Goal: Transaction & Acquisition: Purchase product/service

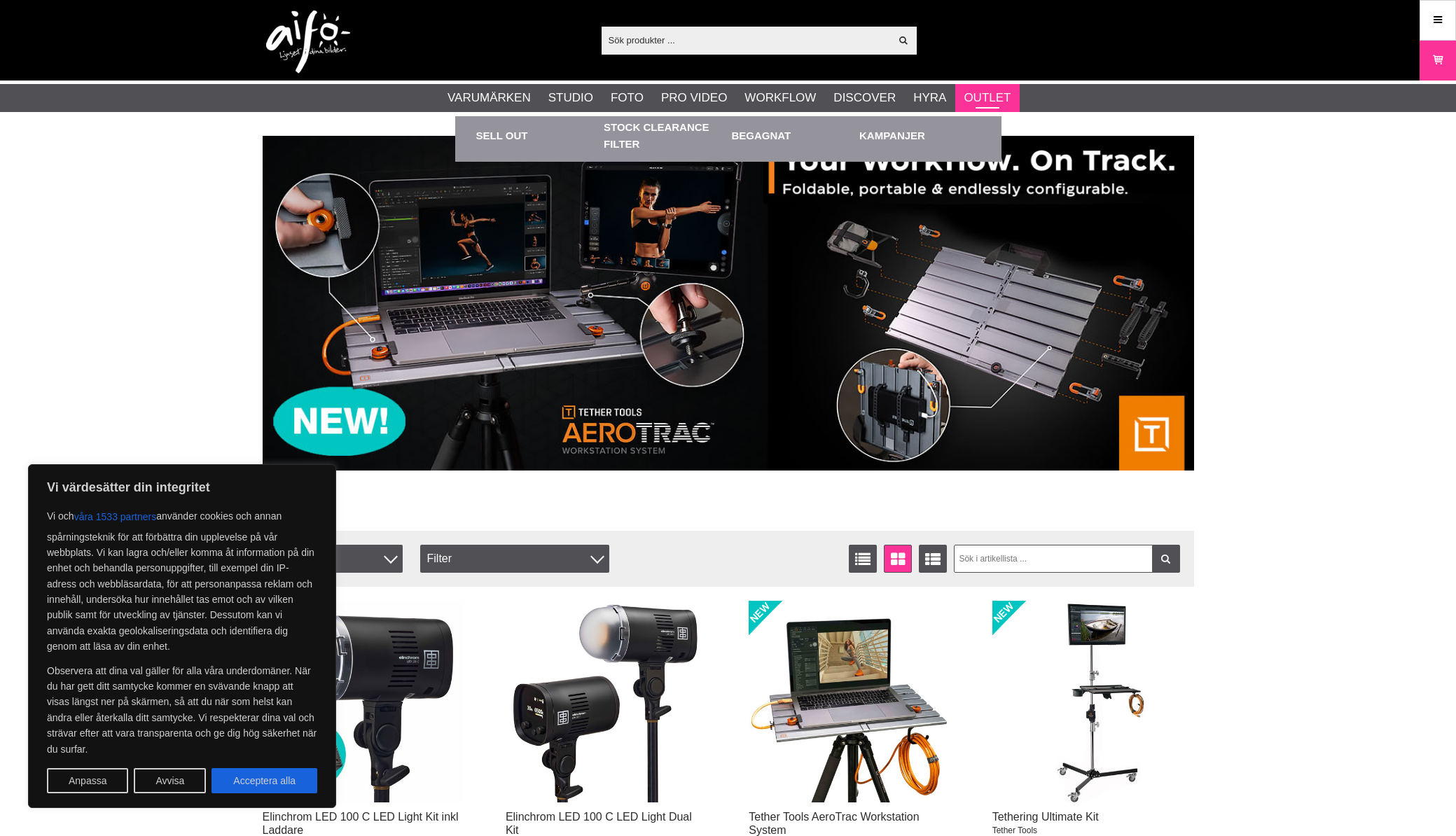
click at [985, 96] on link "Outlet" at bounding box center [987, 98] width 47 height 18
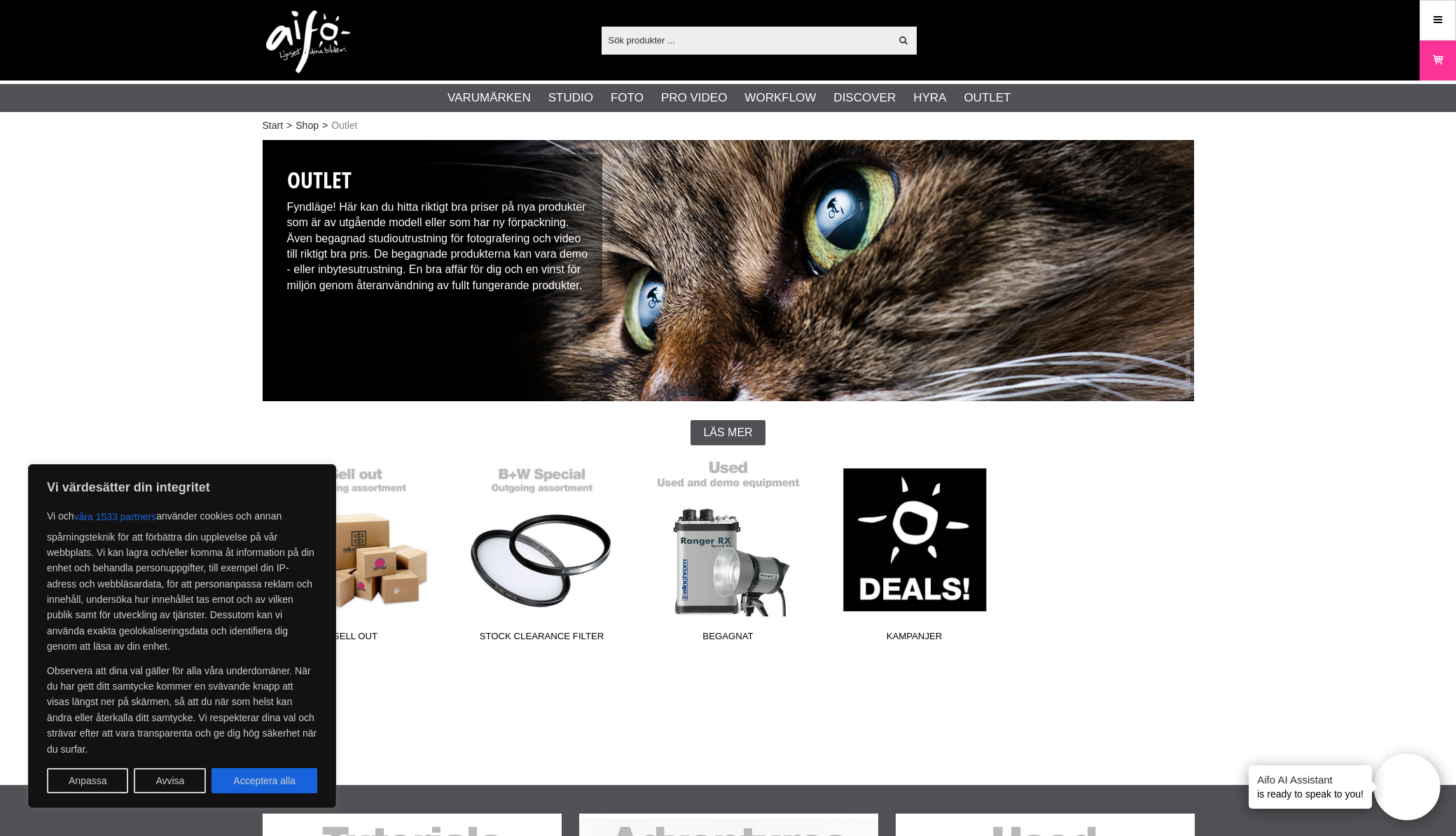
click at [736, 554] on link "Begagnat" at bounding box center [728, 554] width 186 height 189
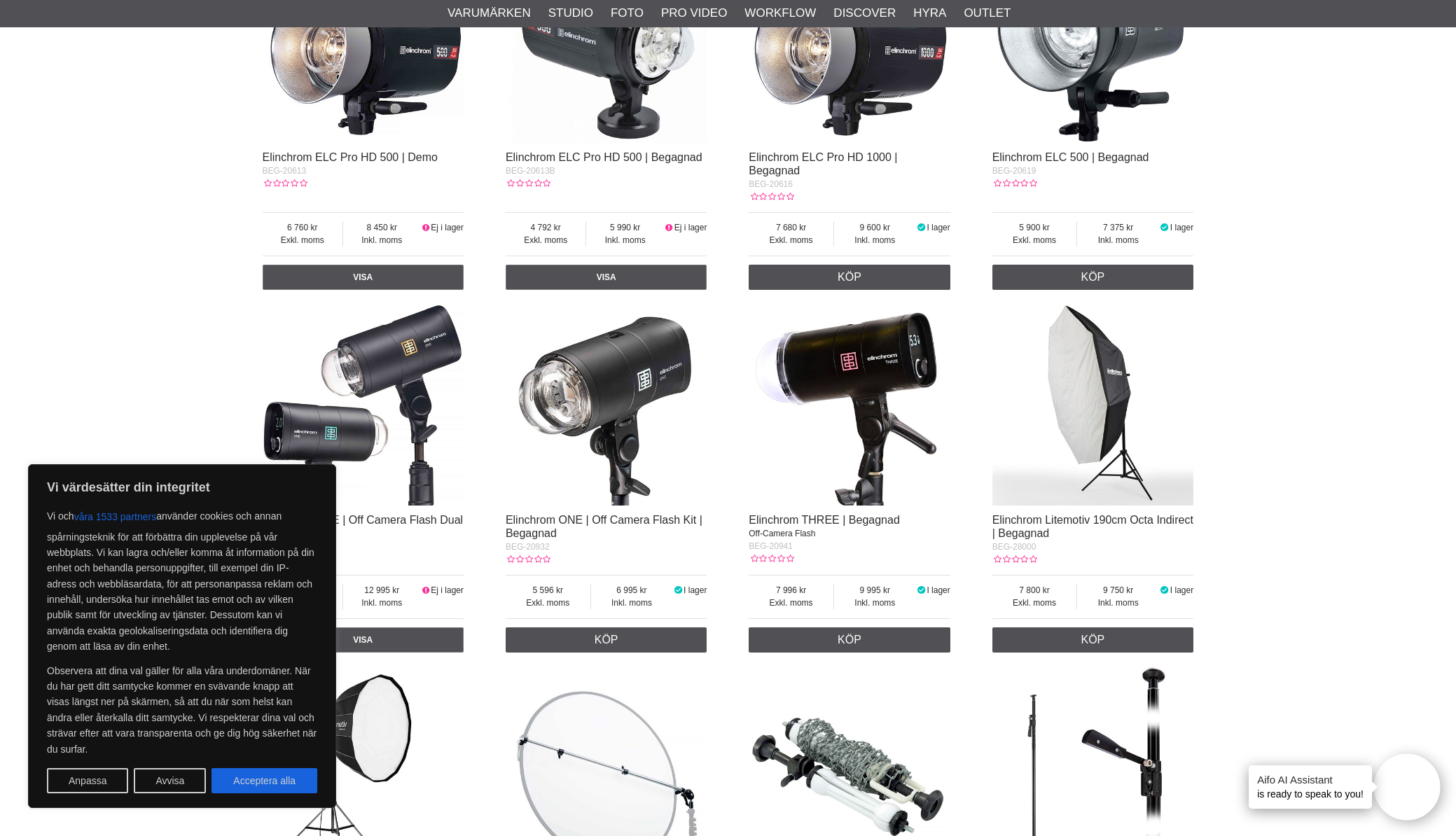
scroll to position [1249, 0]
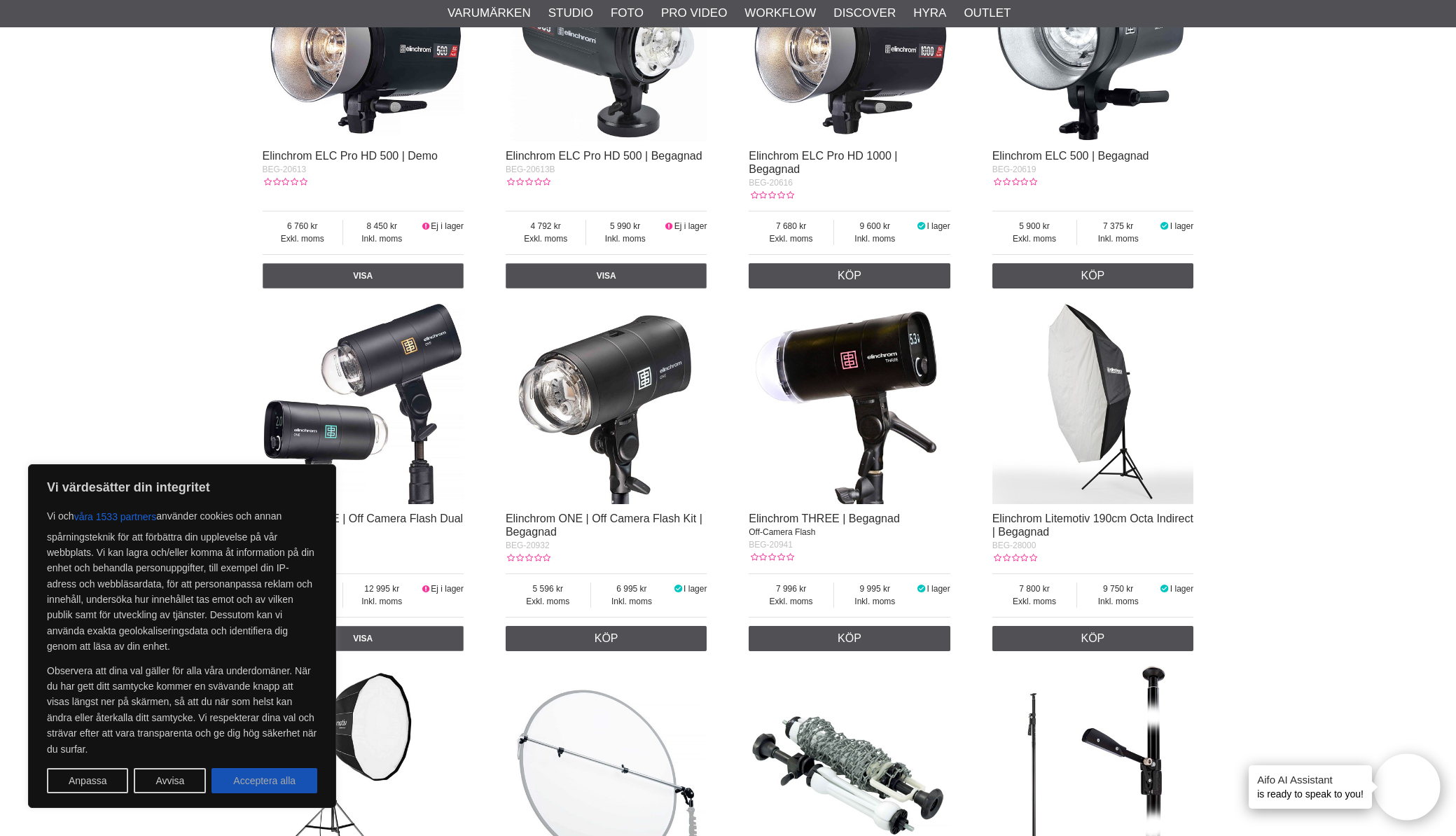
click at [241, 785] on button "Acceptera alla" at bounding box center [264, 781] width 106 height 25
checkbox input "true"
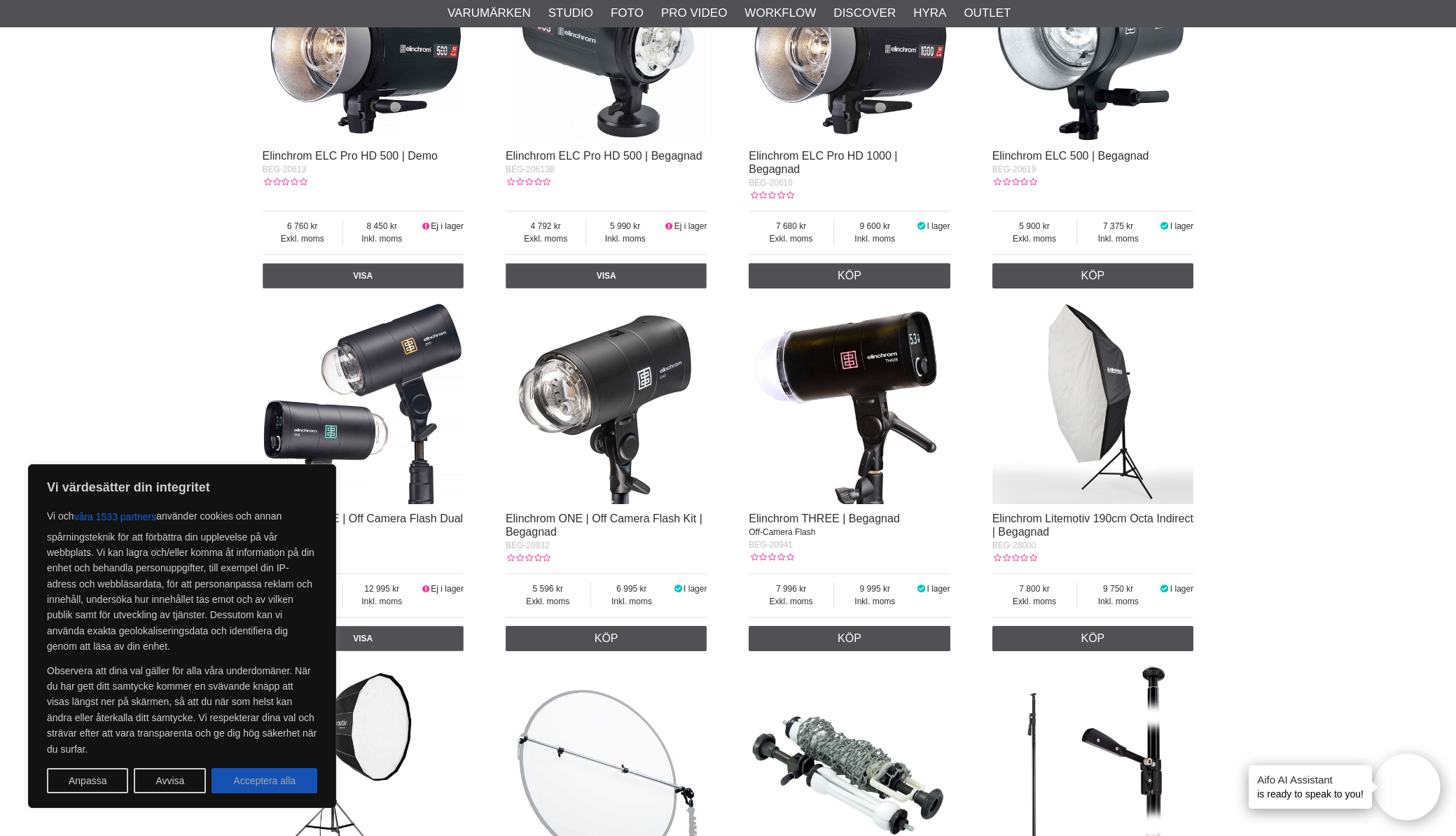
checkbox input "true"
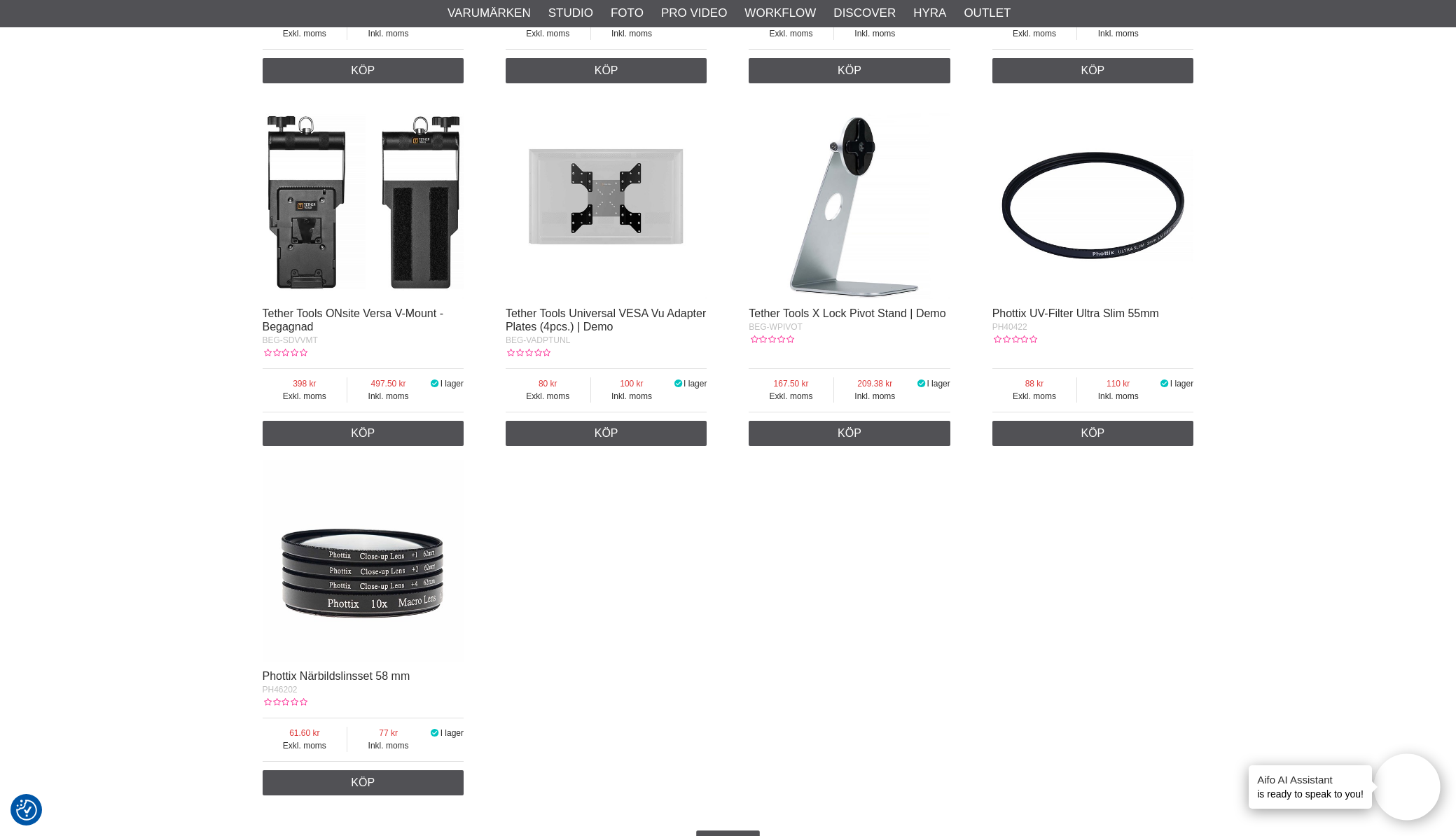
scroll to position [2331, 0]
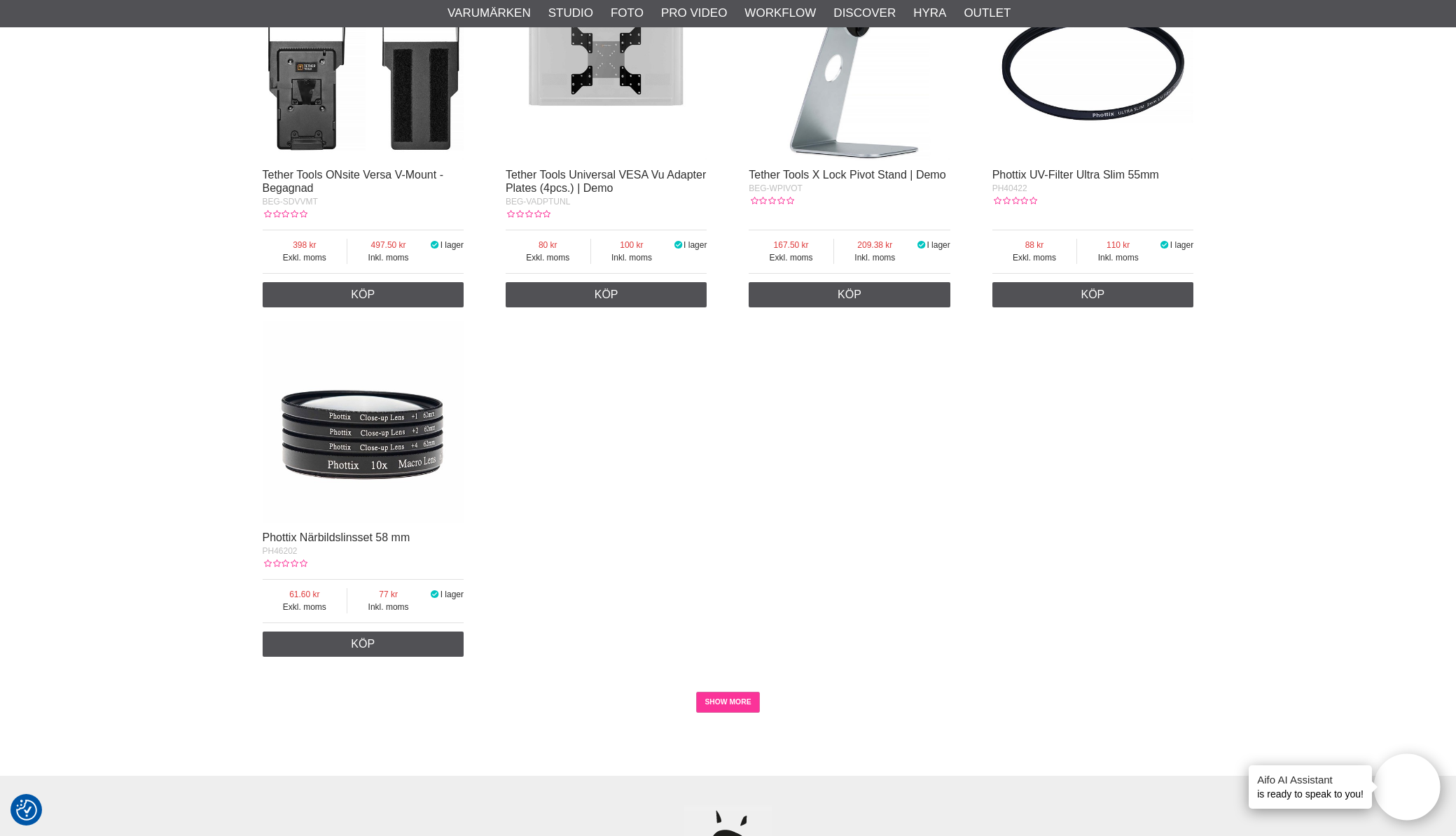
click at [735, 696] on link "SHOW MORE" at bounding box center [728, 702] width 64 height 21
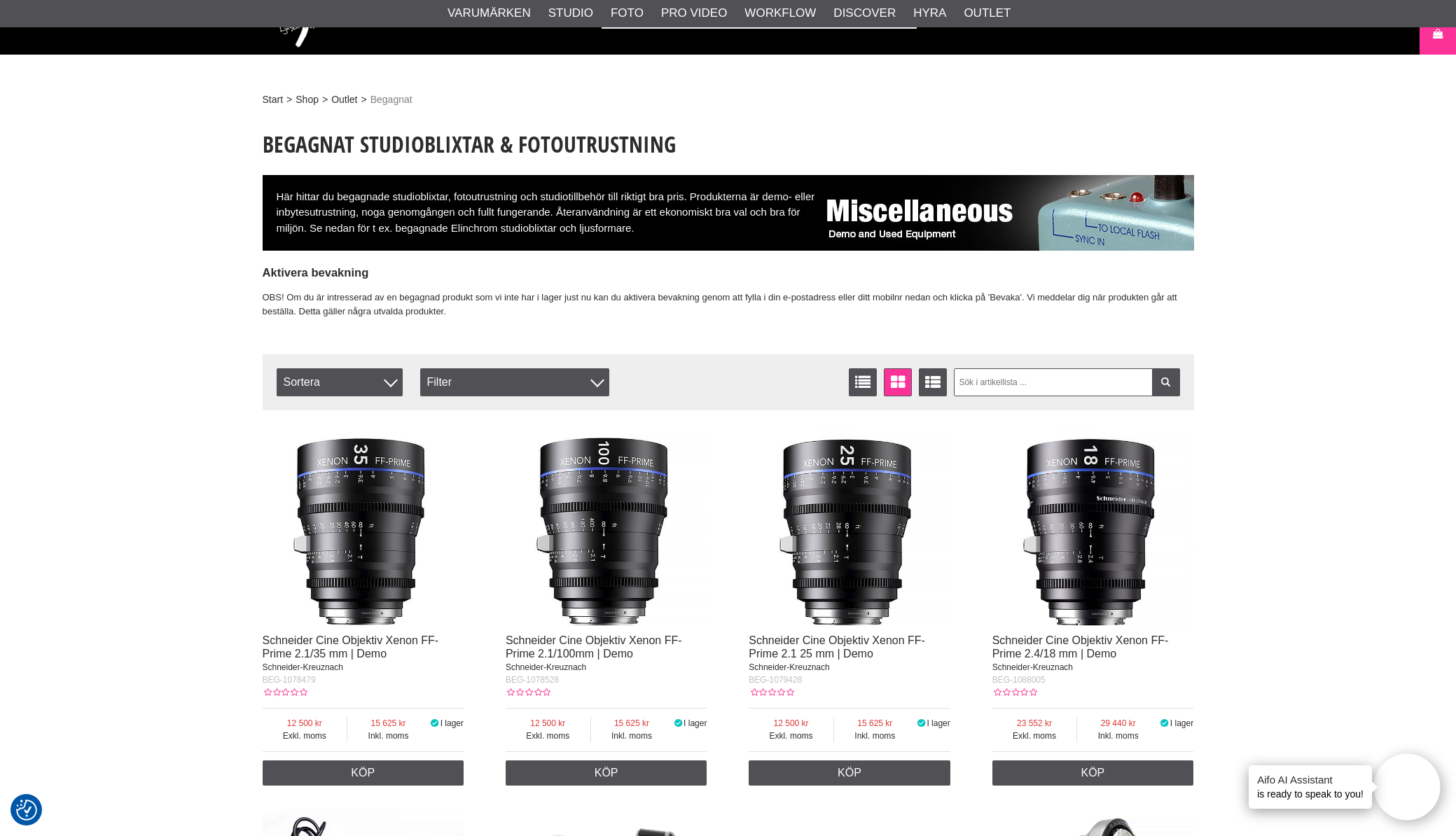
scroll to position [0, 0]
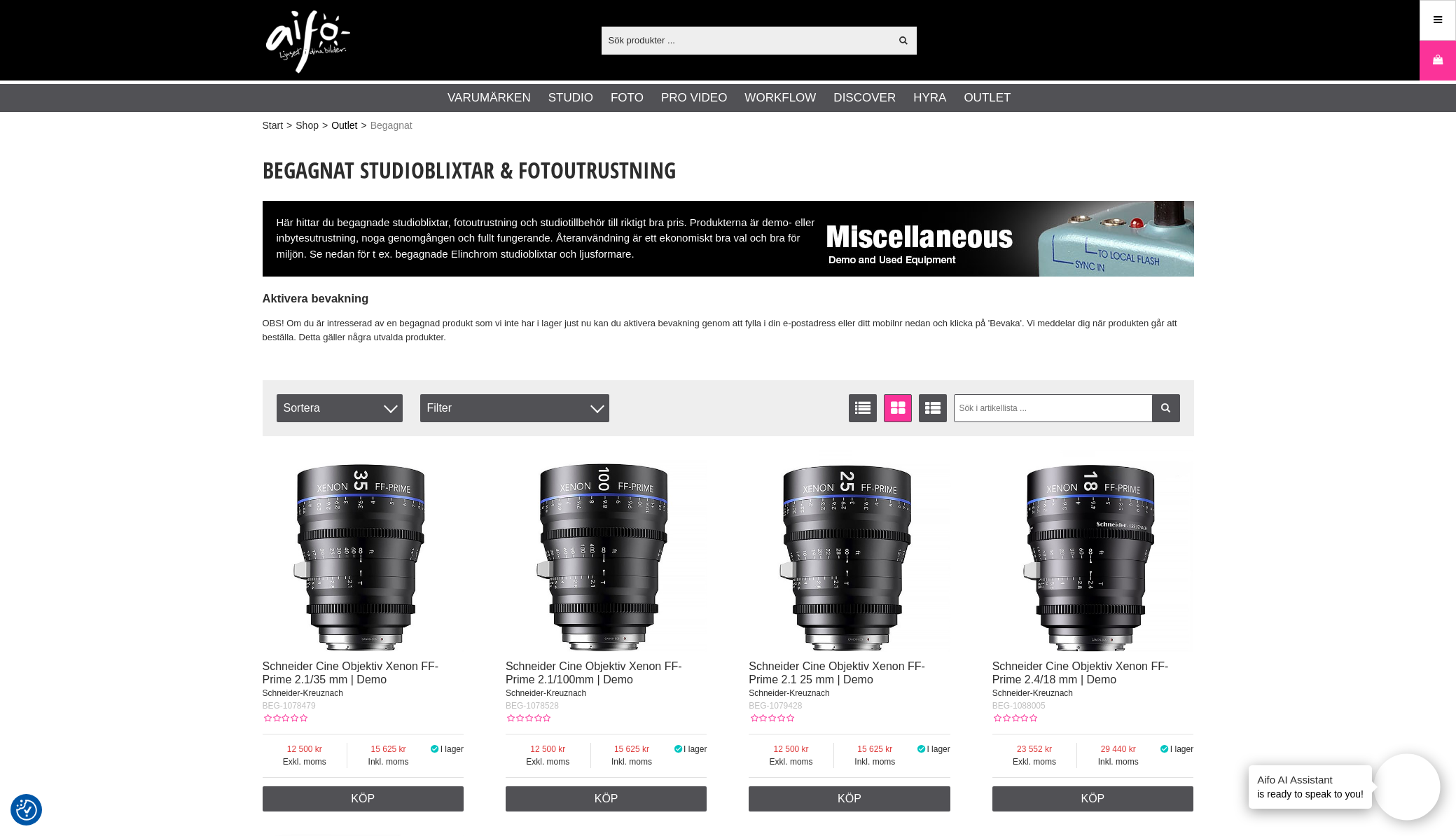
click at [345, 126] on link "Outlet" at bounding box center [344, 125] width 26 height 14
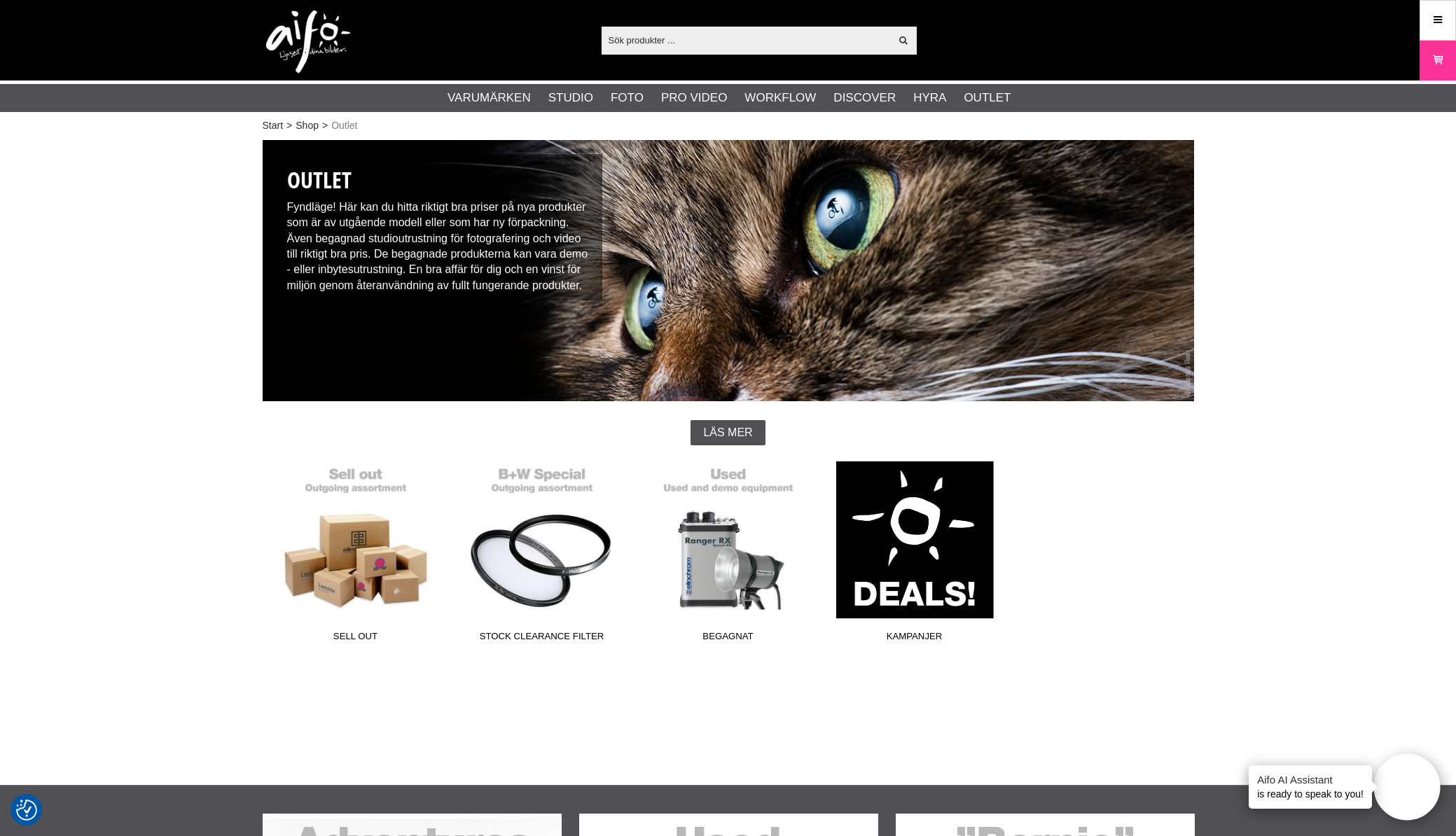
click at [947, 569] on link "Kampanjer" at bounding box center [914, 554] width 186 height 189
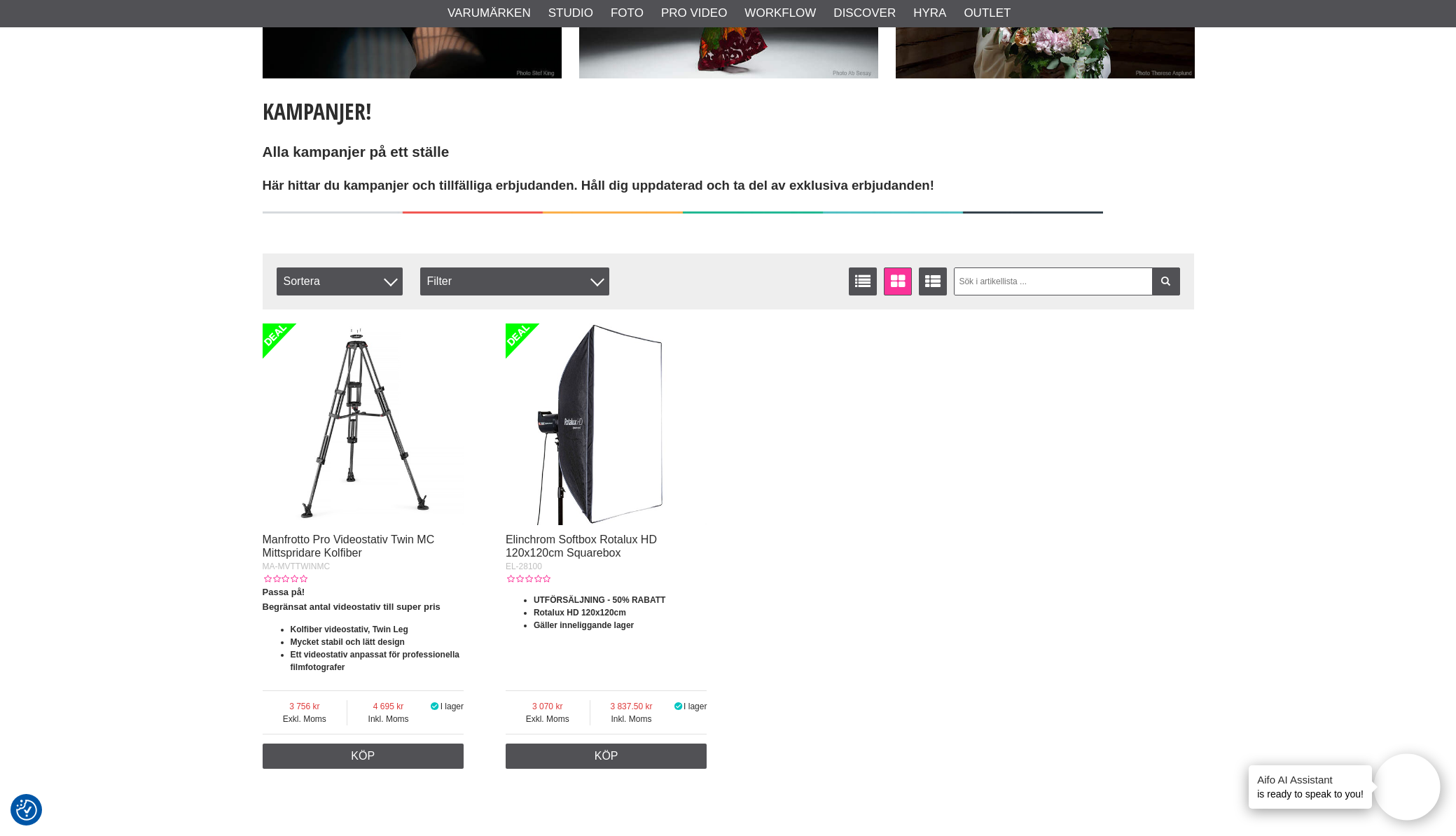
scroll to position [247, 0]
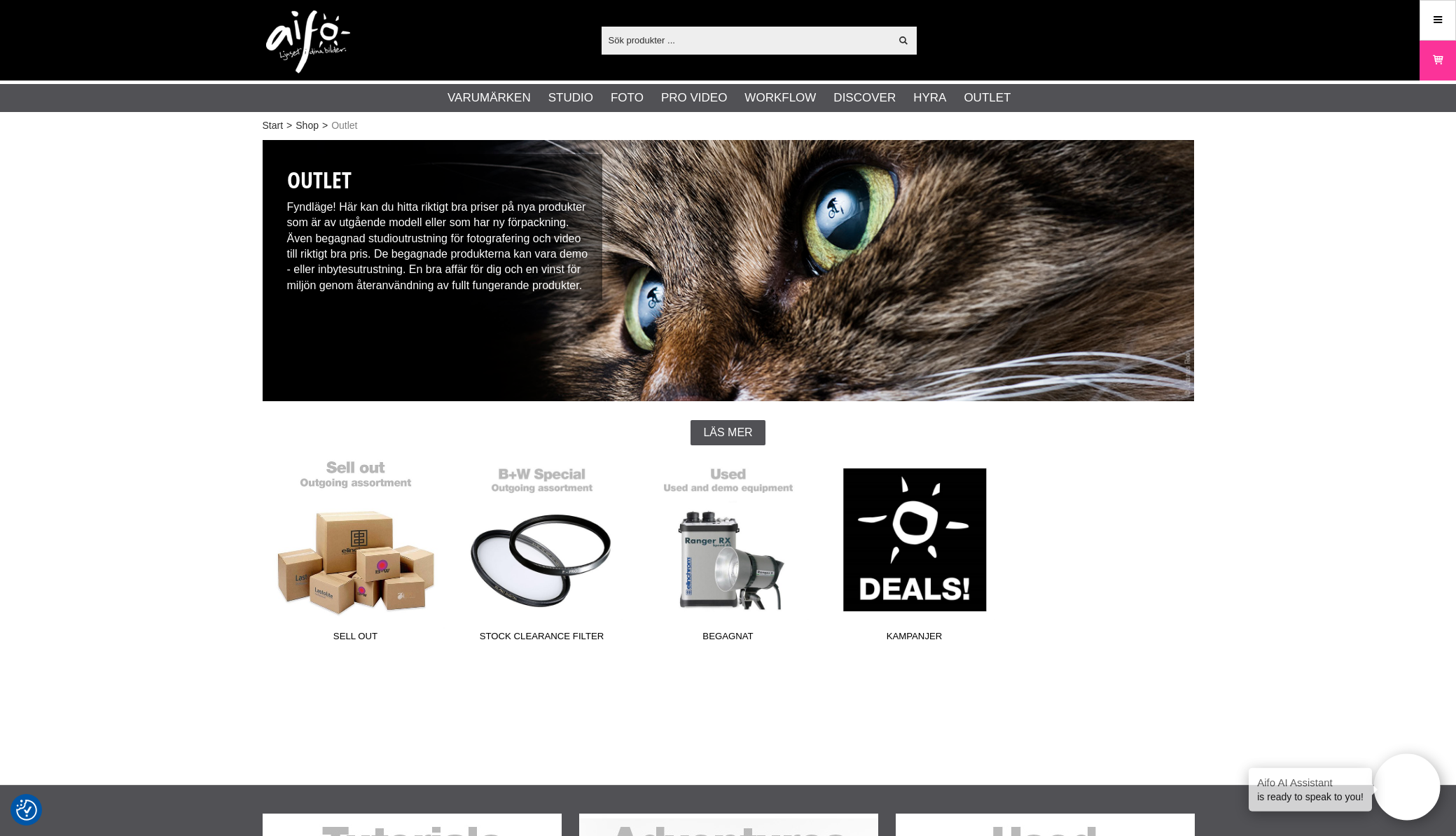
click at [357, 573] on link "Sell out" at bounding box center [355, 554] width 186 height 189
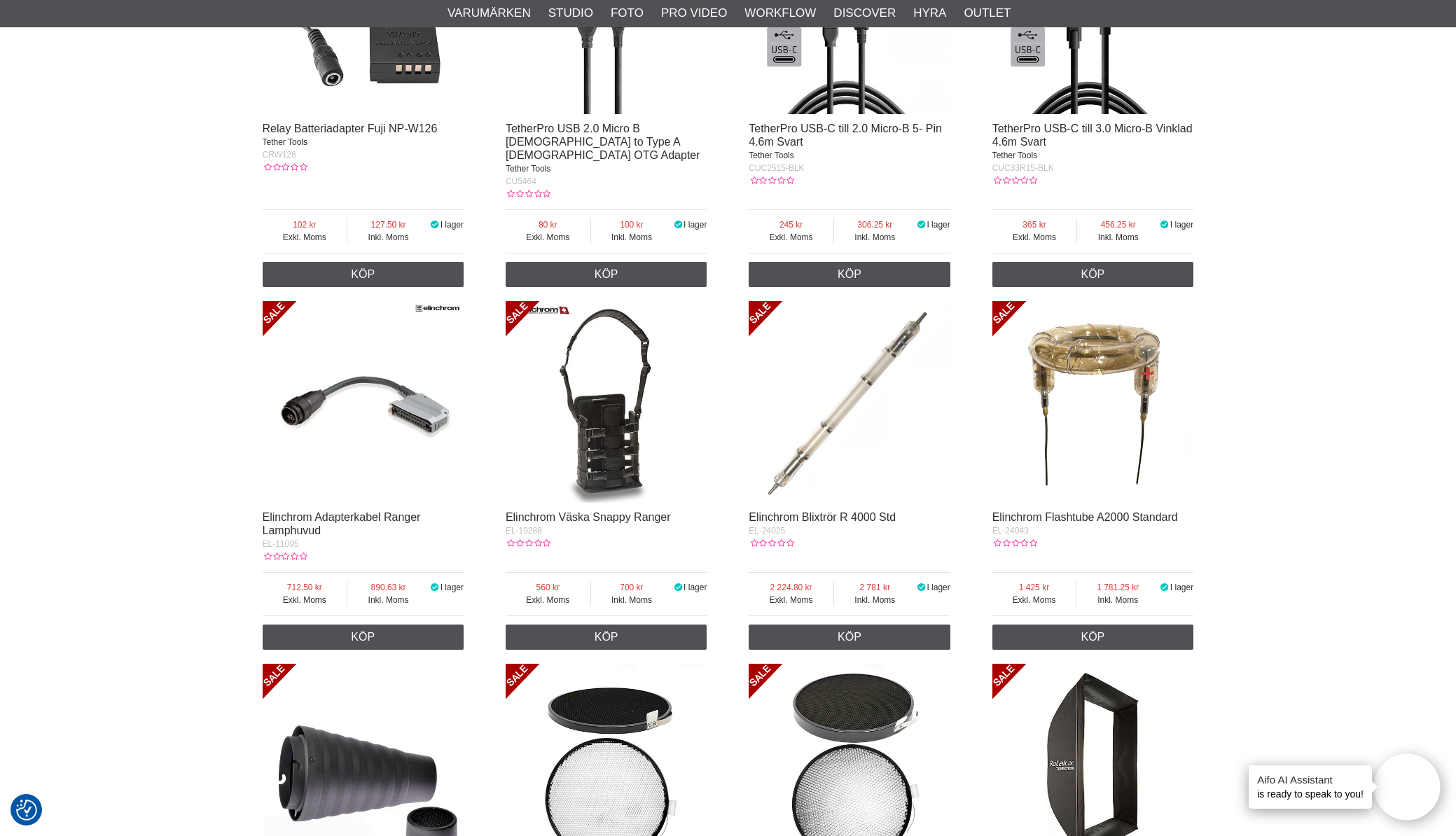
scroll to position [1562, 0]
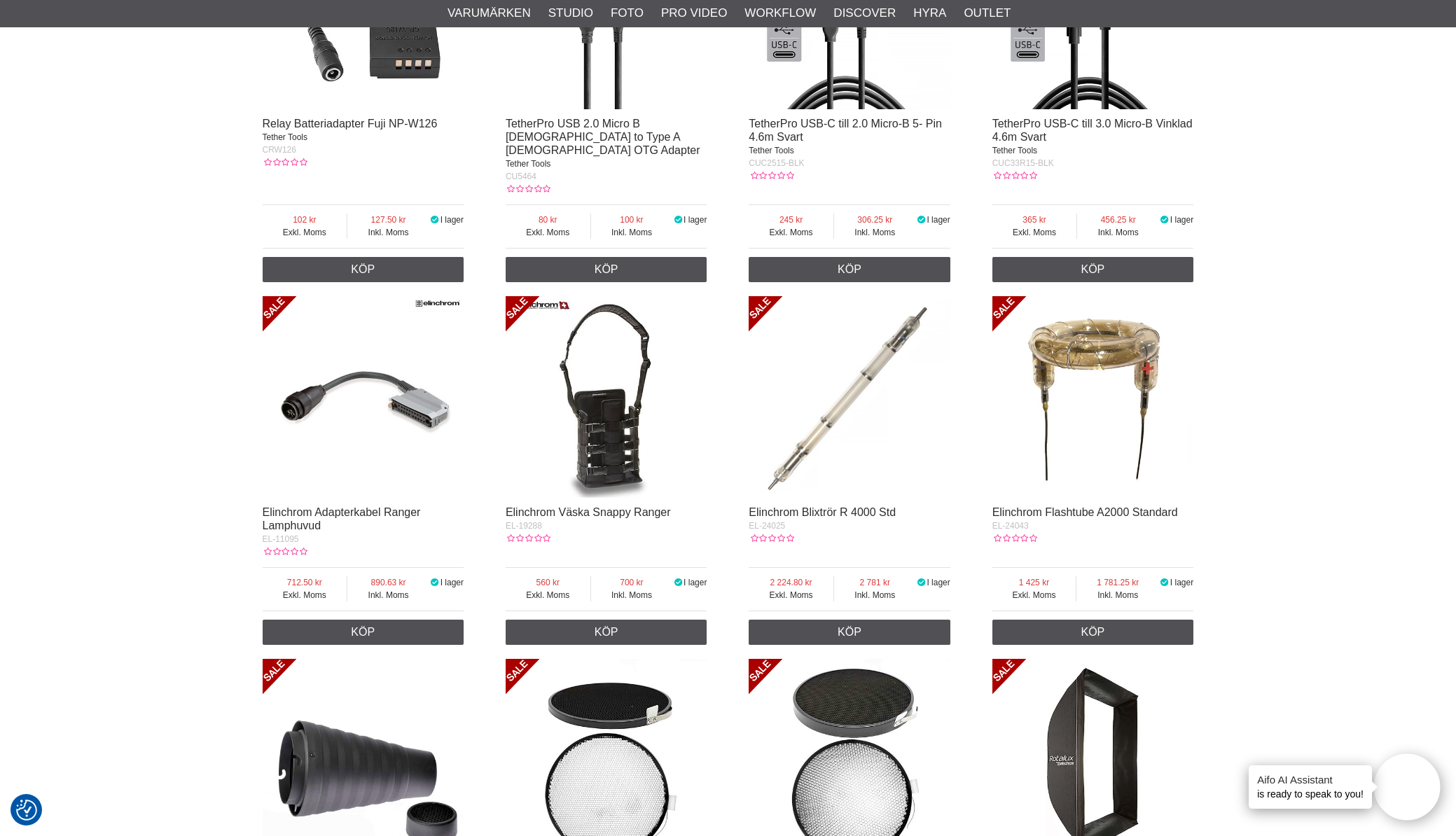
click at [601, 428] on img at bounding box center [607, 397] width 202 height 202
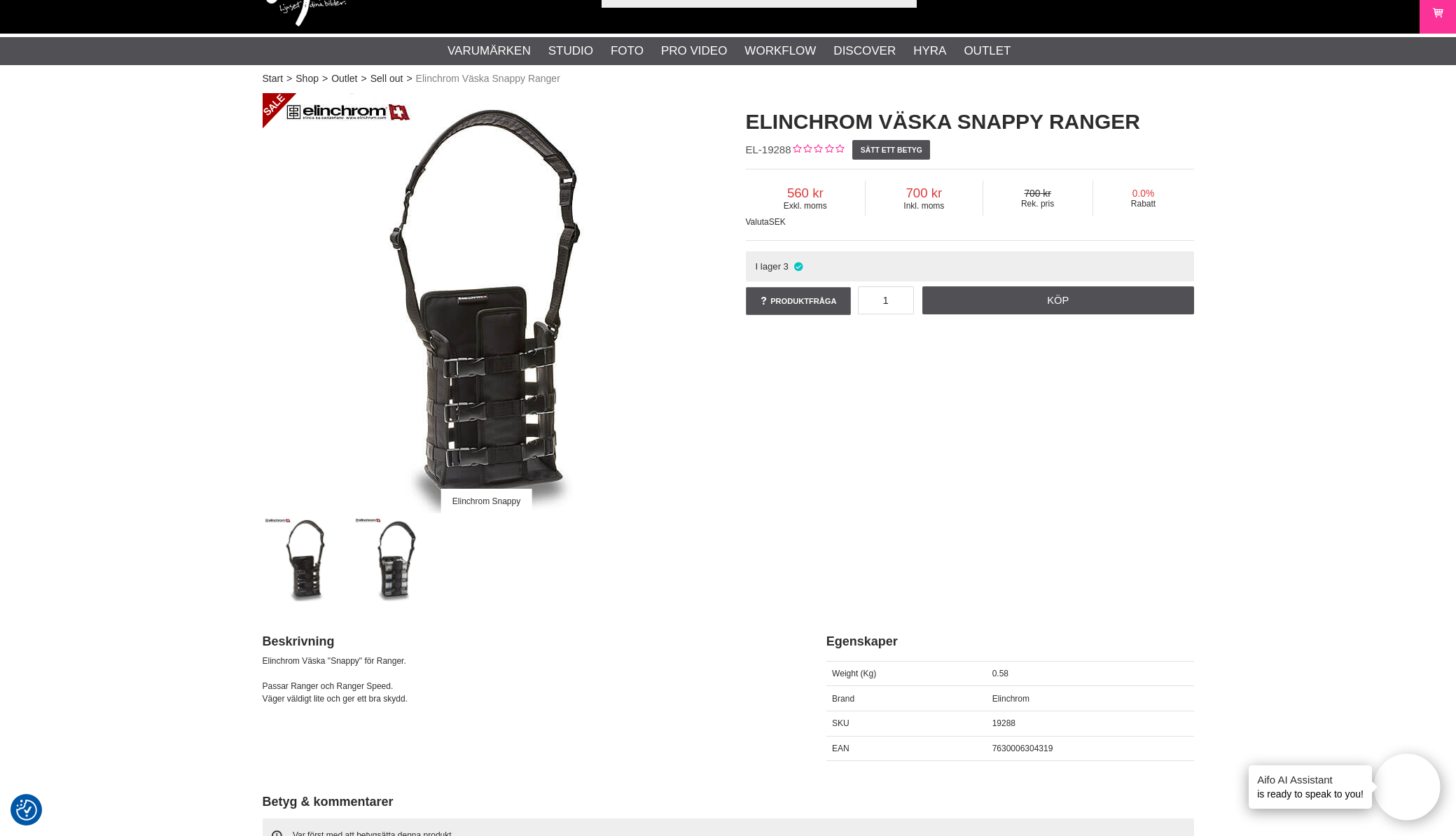
scroll to position [52, 0]
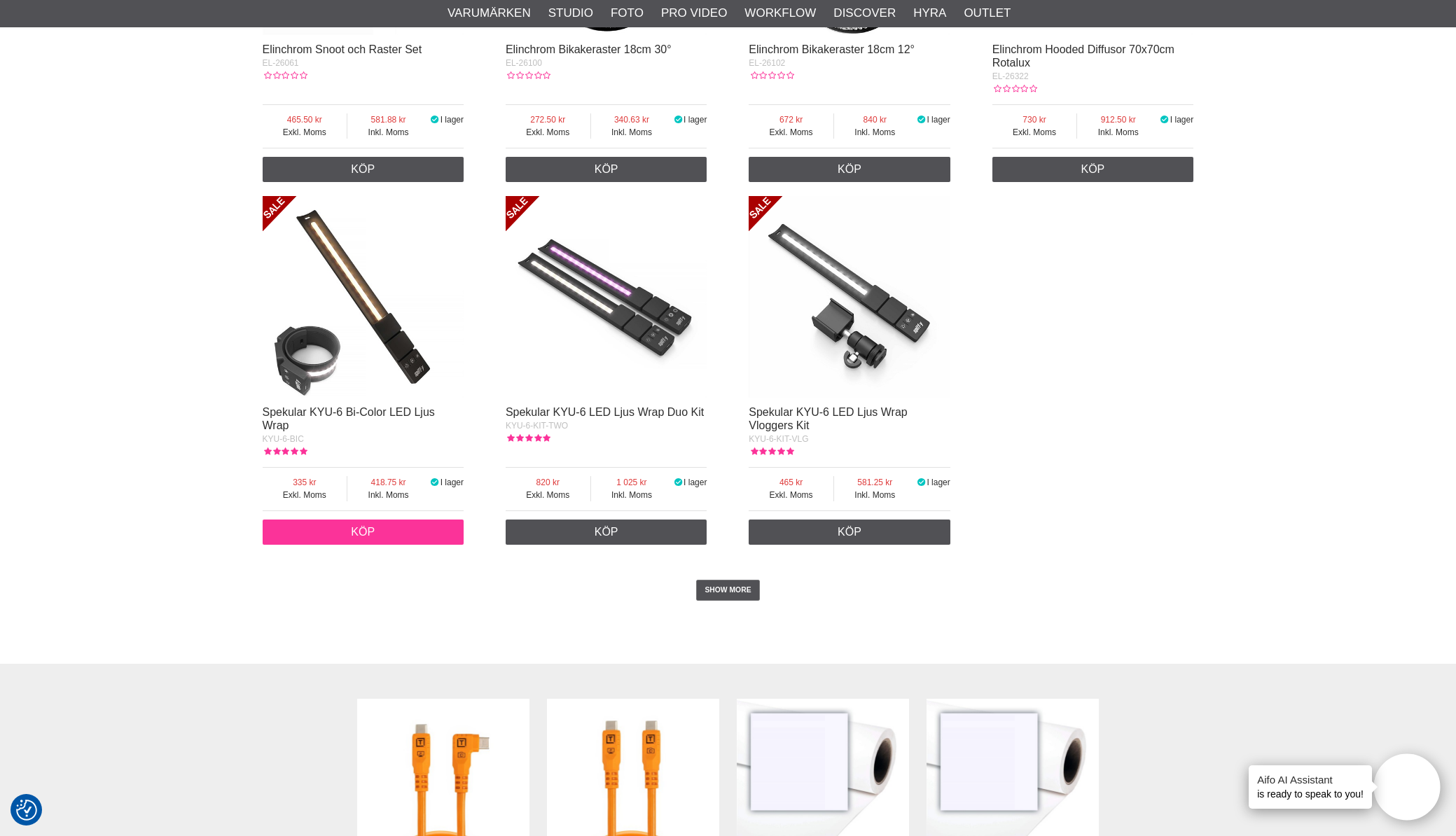
scroll to position [2384, 0]
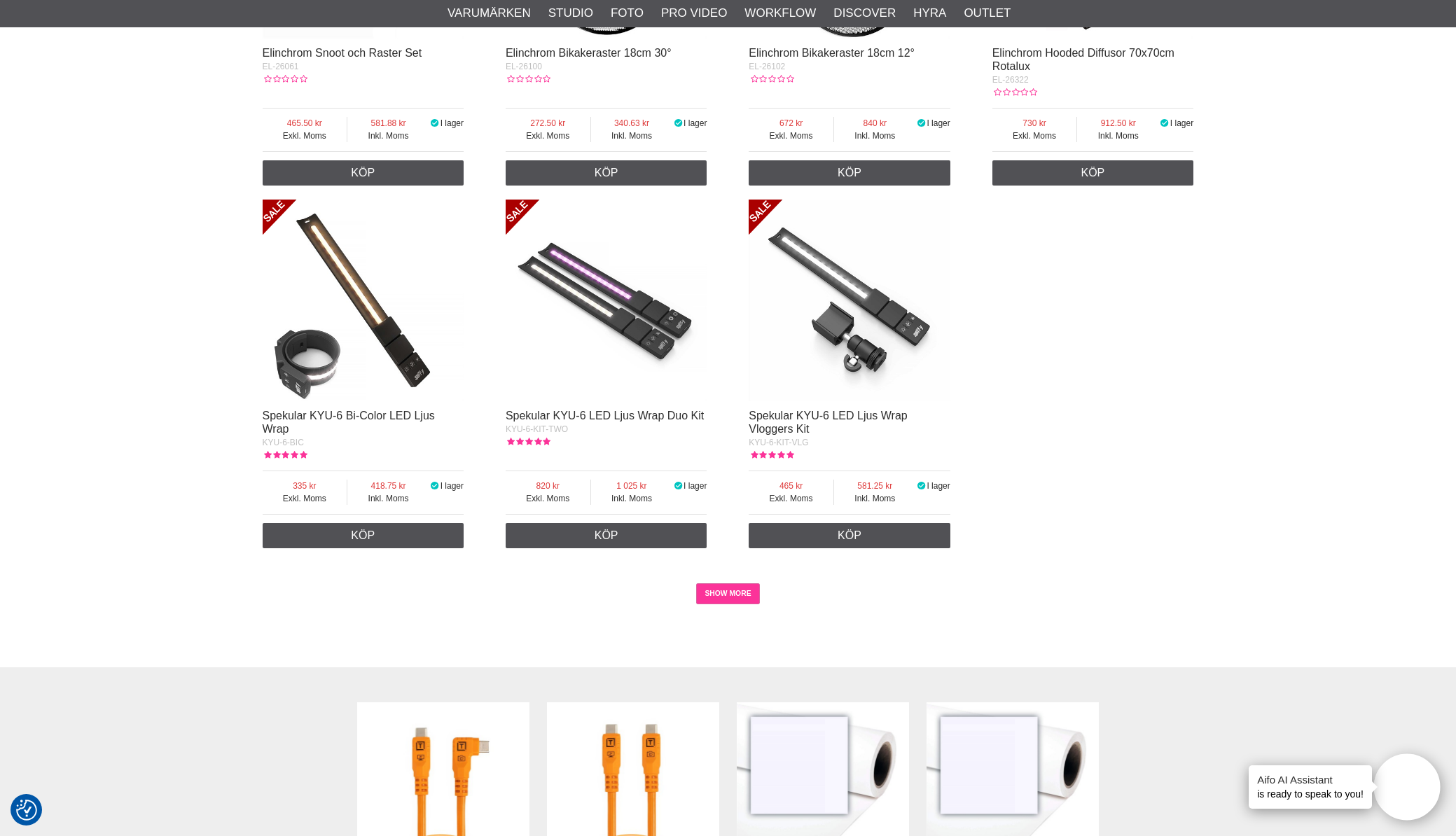
click at [701, 583] on link "SHOW MORE" at bounding box center [728, 594] width 64 height 21
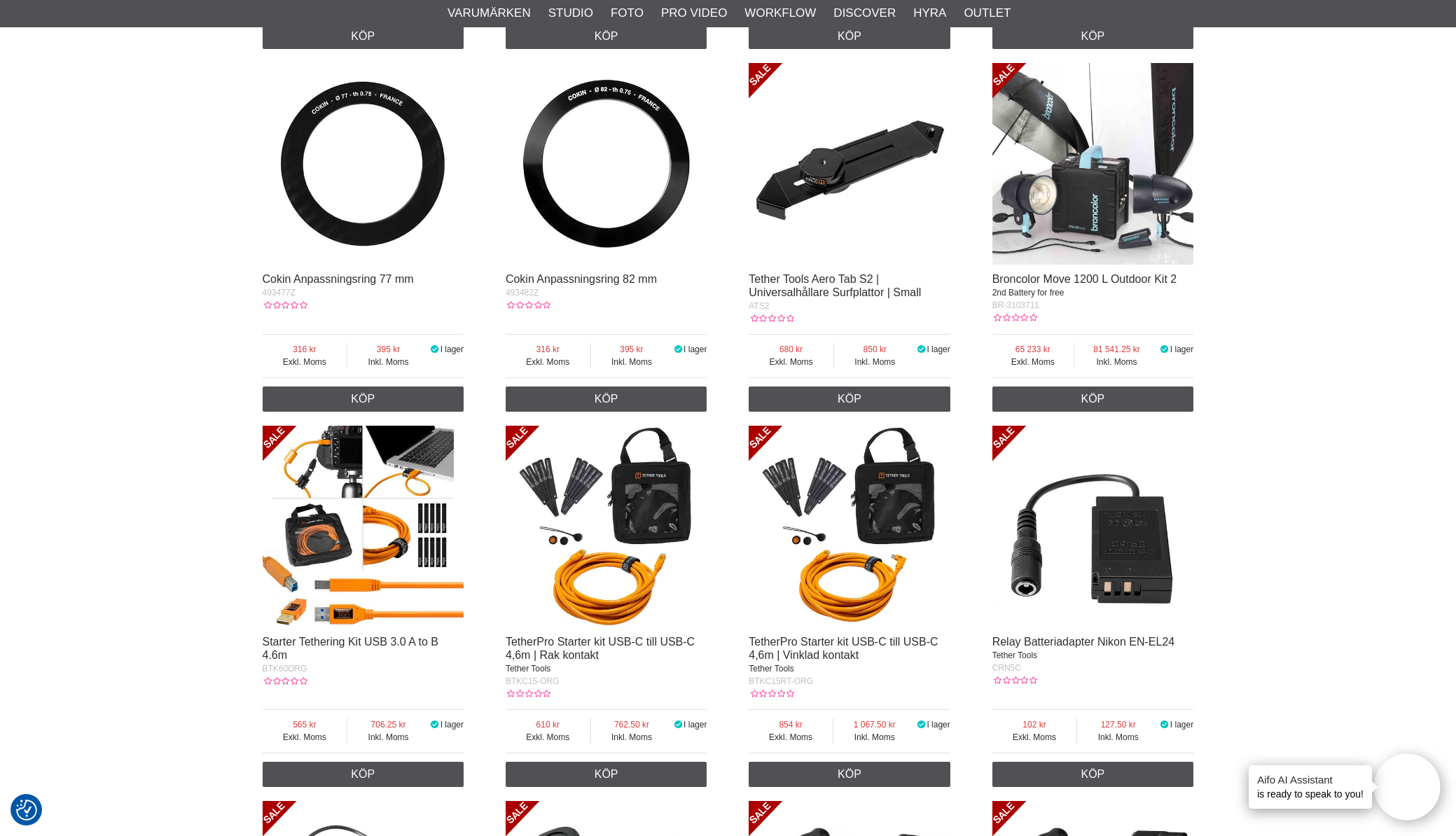
scroll to position [0, 0]
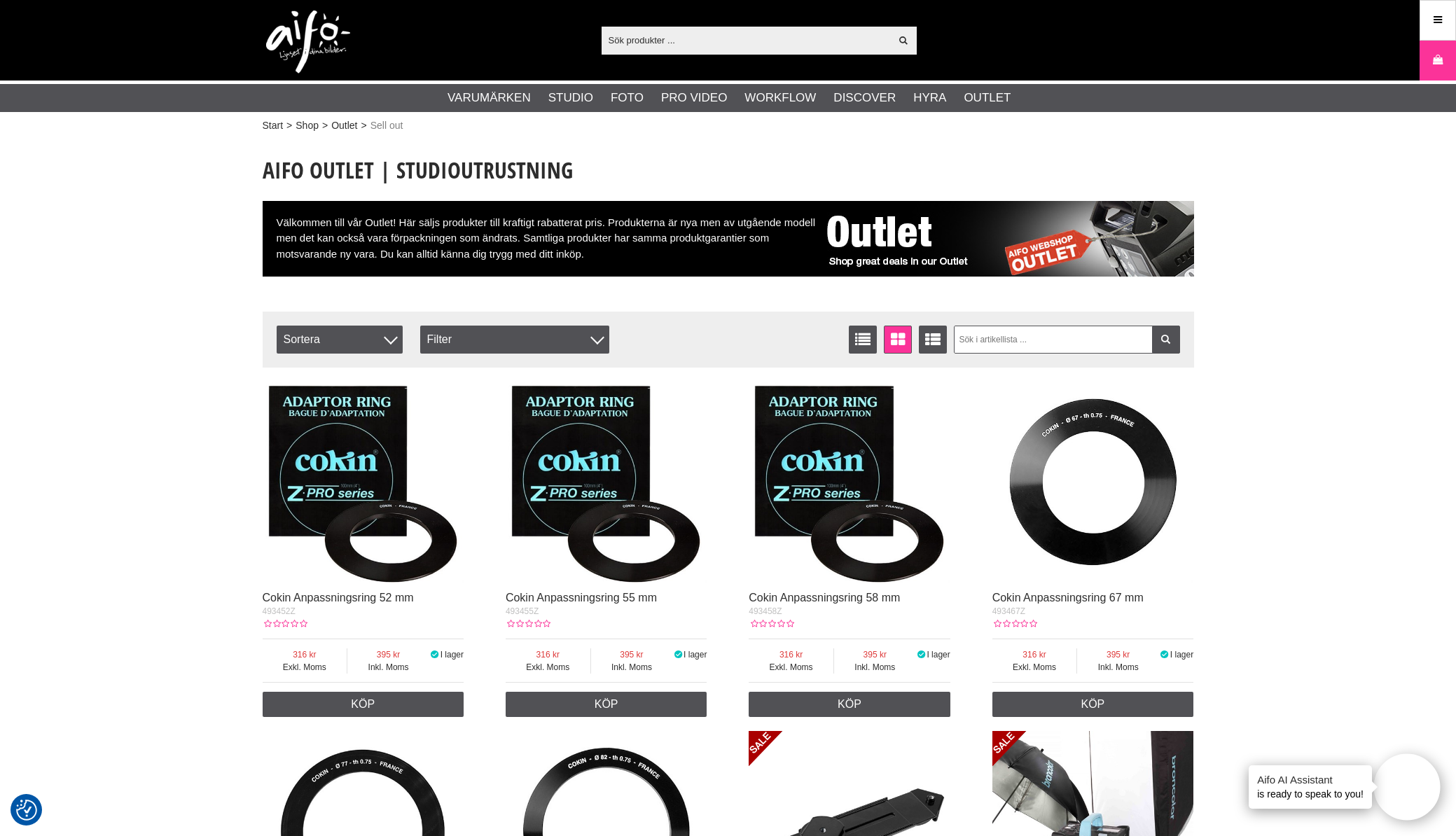
drag, startPoint x: 780, startPoint y: 41, endPoint x: 786, endPoint y: 28, distance: 14.3
click at [780, 41] on input "text" at bounding box center [745, 40] width 289 height 21
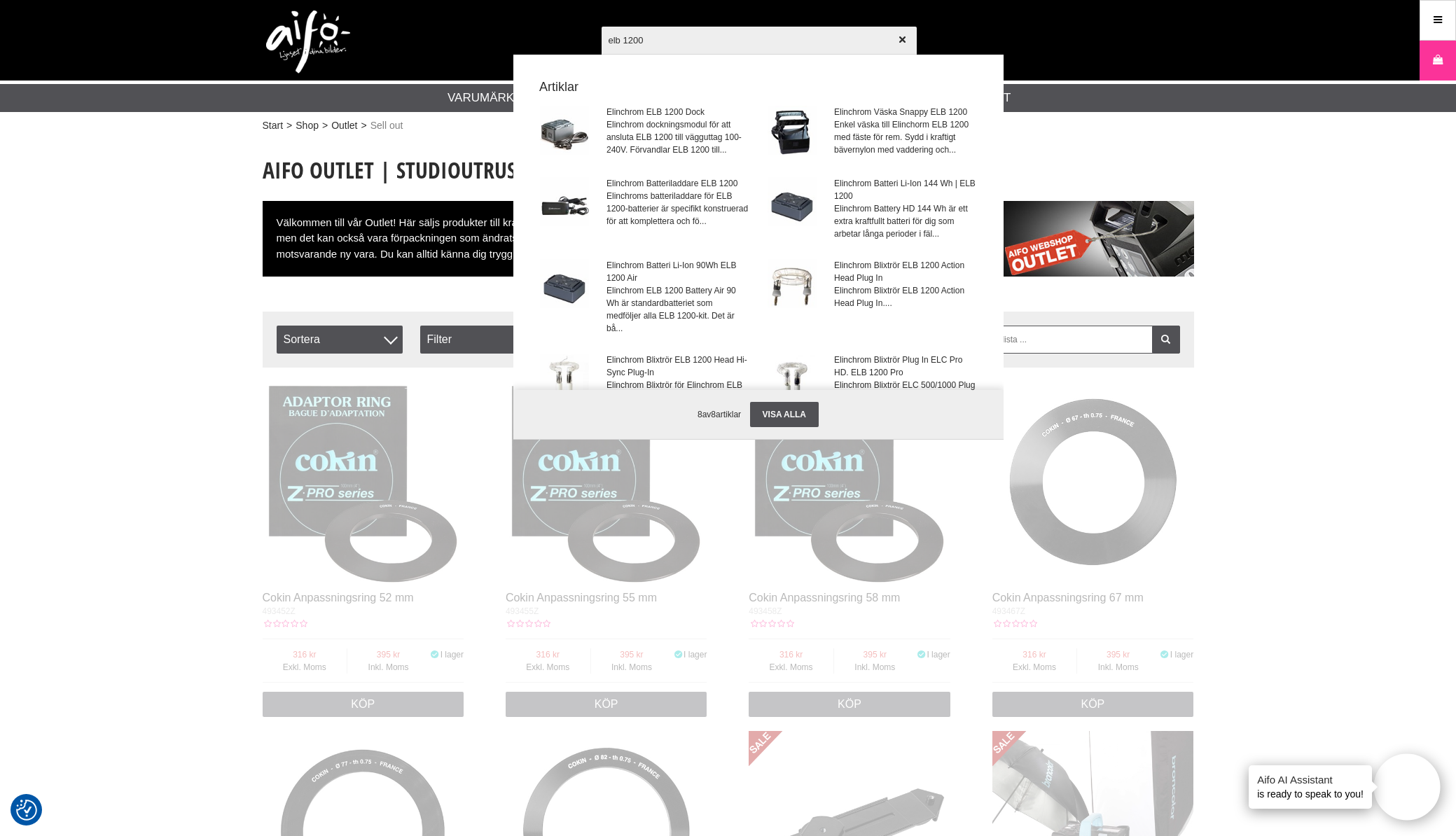
type input "elb 1200"
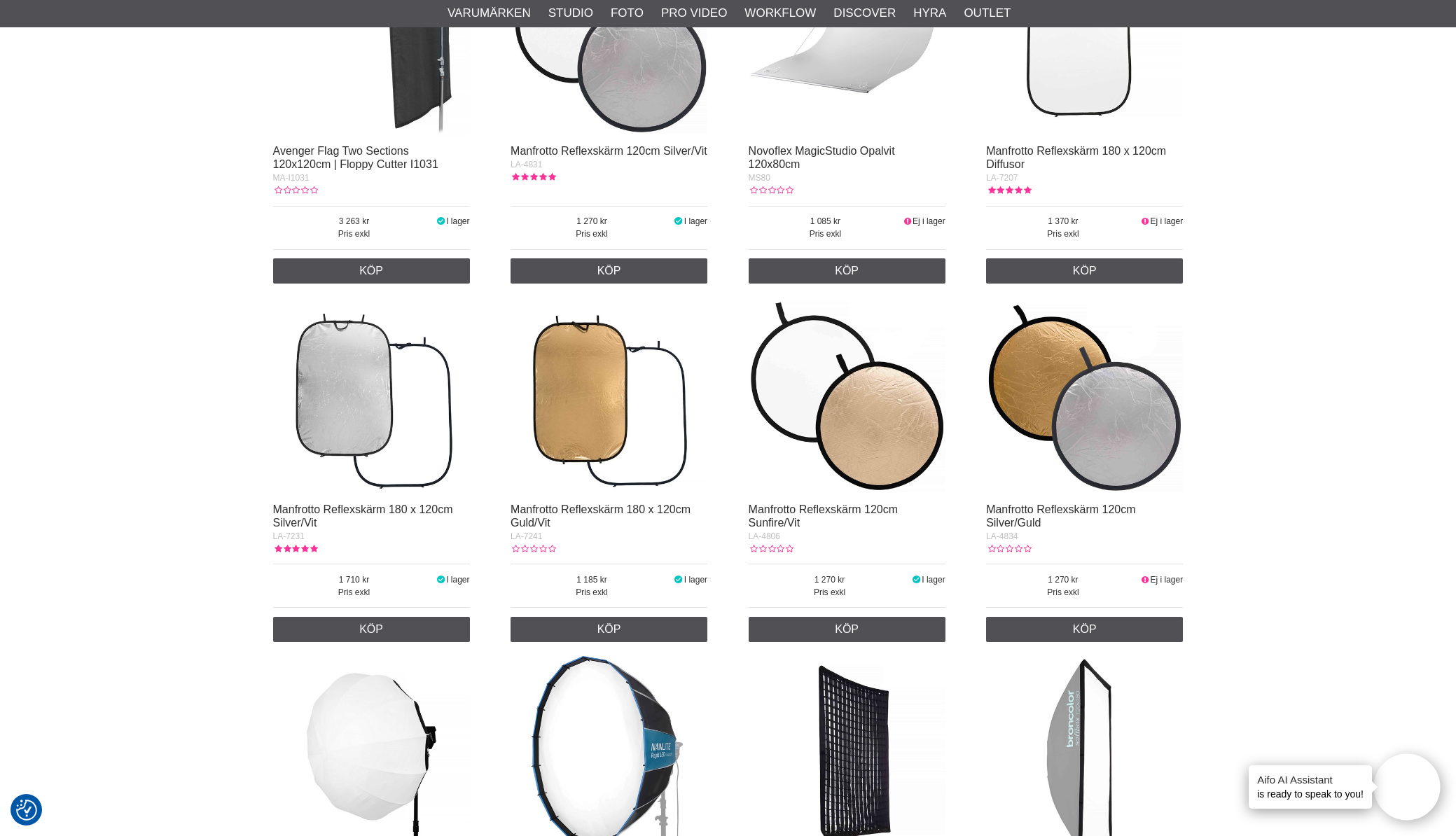
scroll to position [5726, 0]
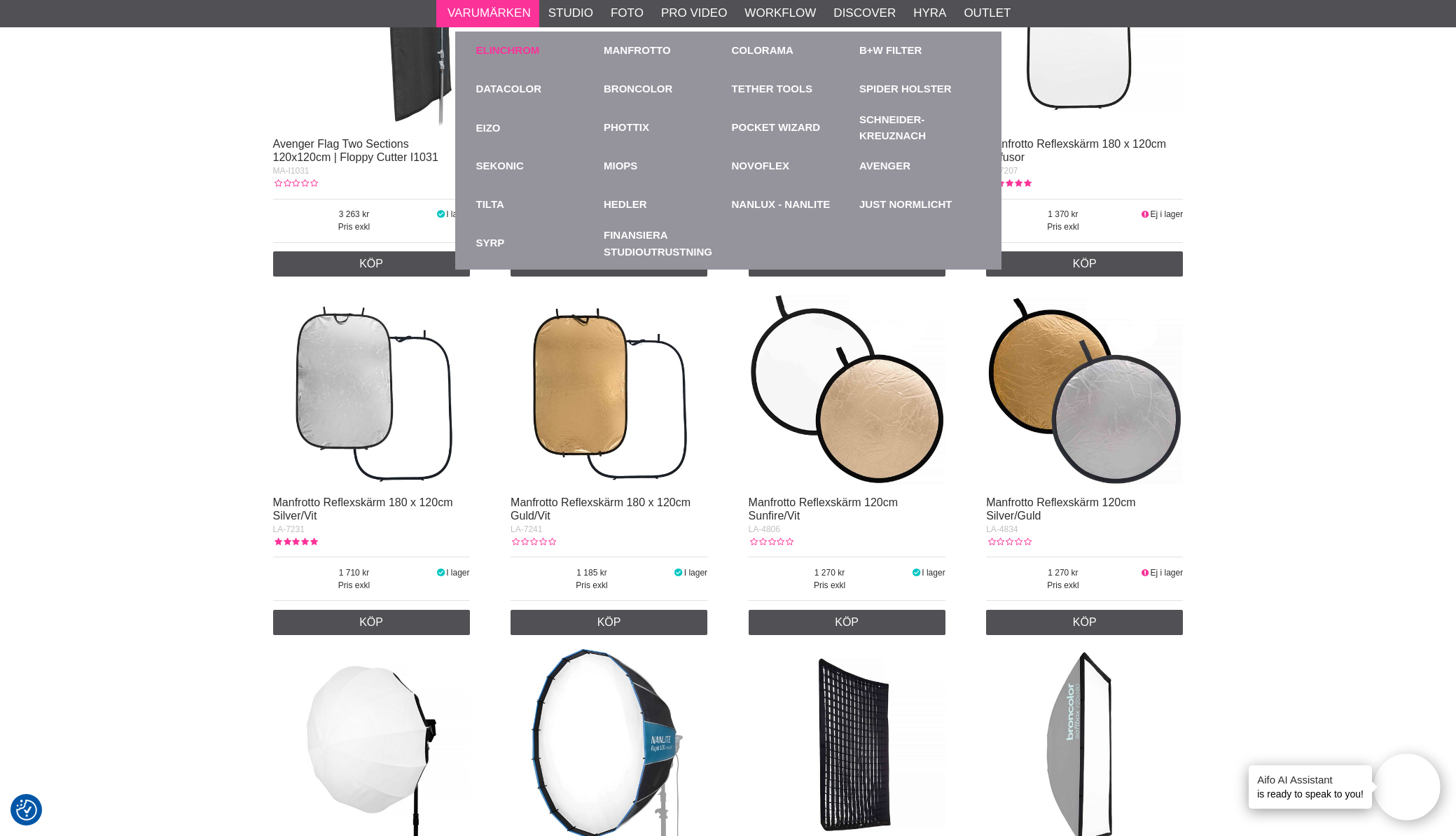
click at [506, 46] on link "Elinchrom" at bounding box center [508, 50] width 64 height 16
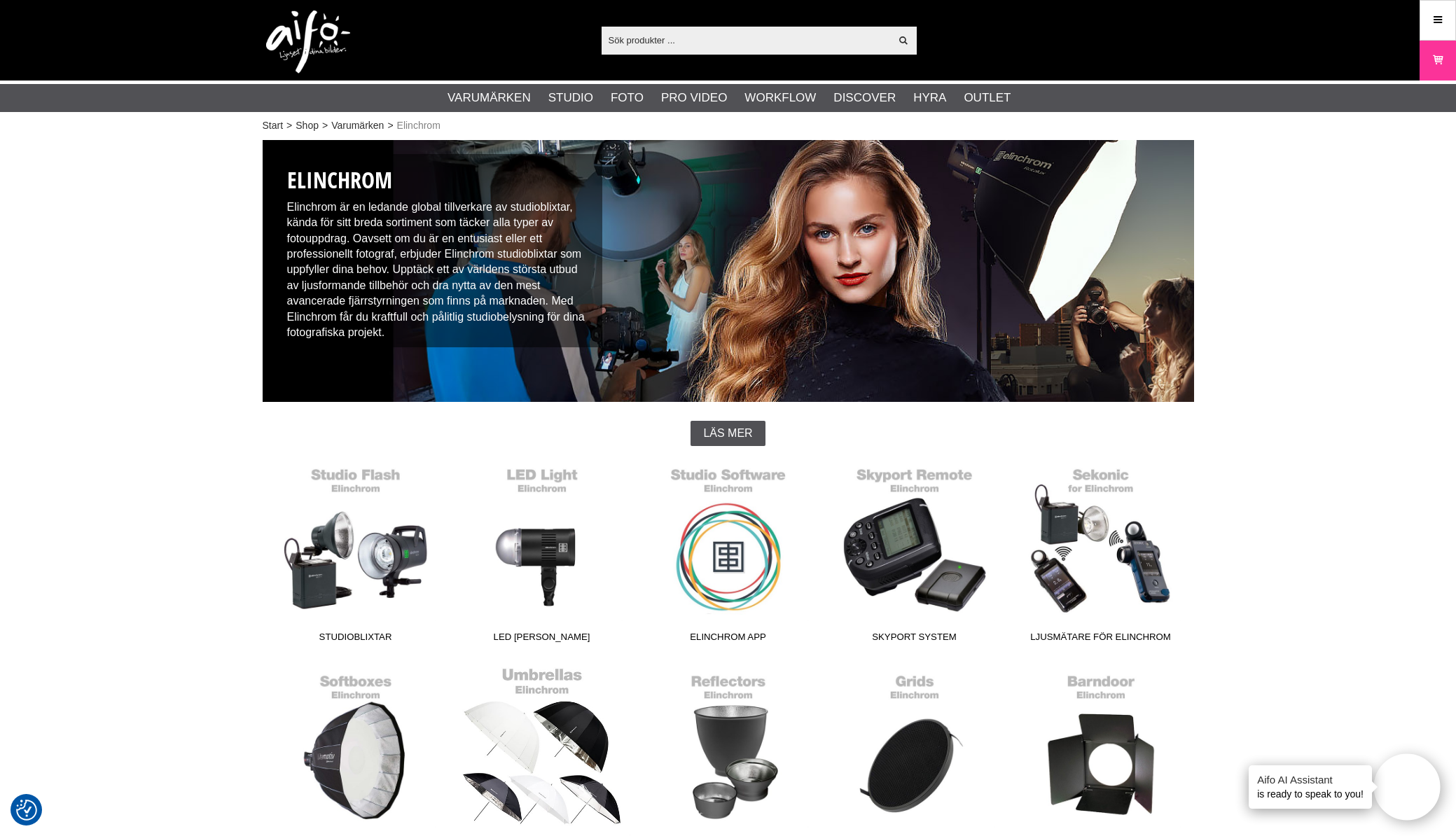
click at [509, 744] on link "Paraplyer" at bounding box center [541, 761] width 186 height 189
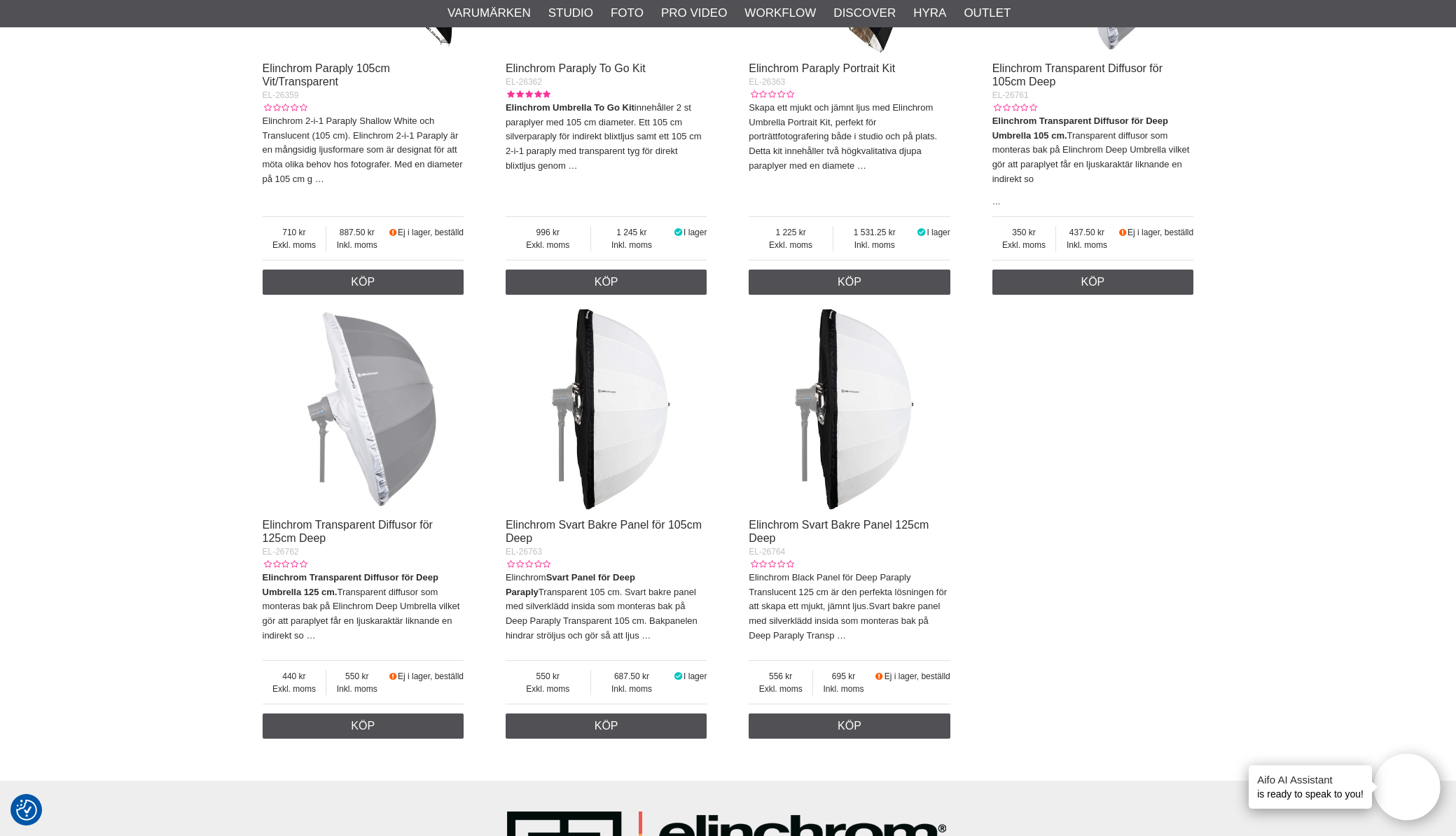
scroll to position [2074, 0]
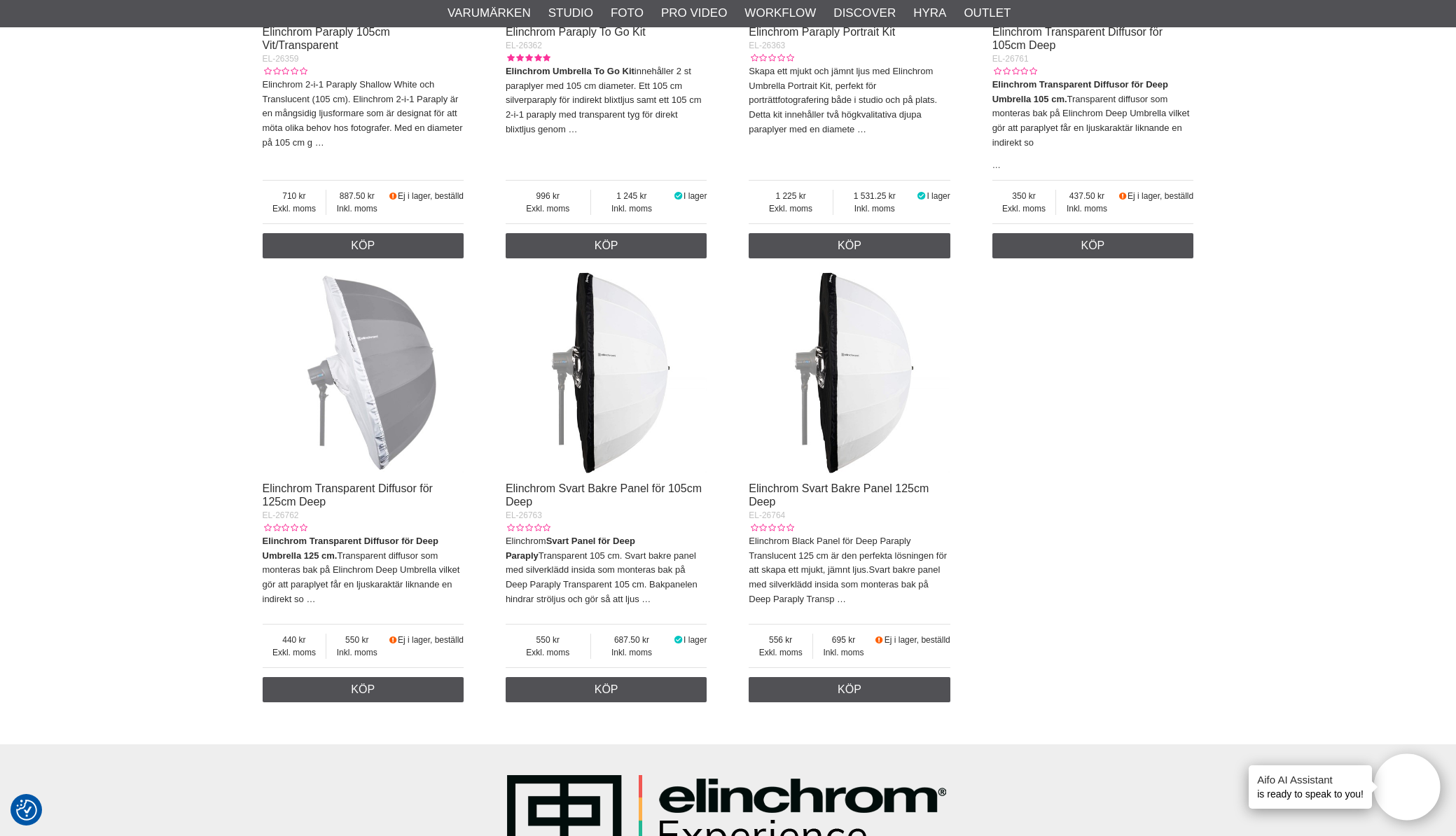
click at [849, 409] on img at bounding box center [849, 374] width 202 height 202
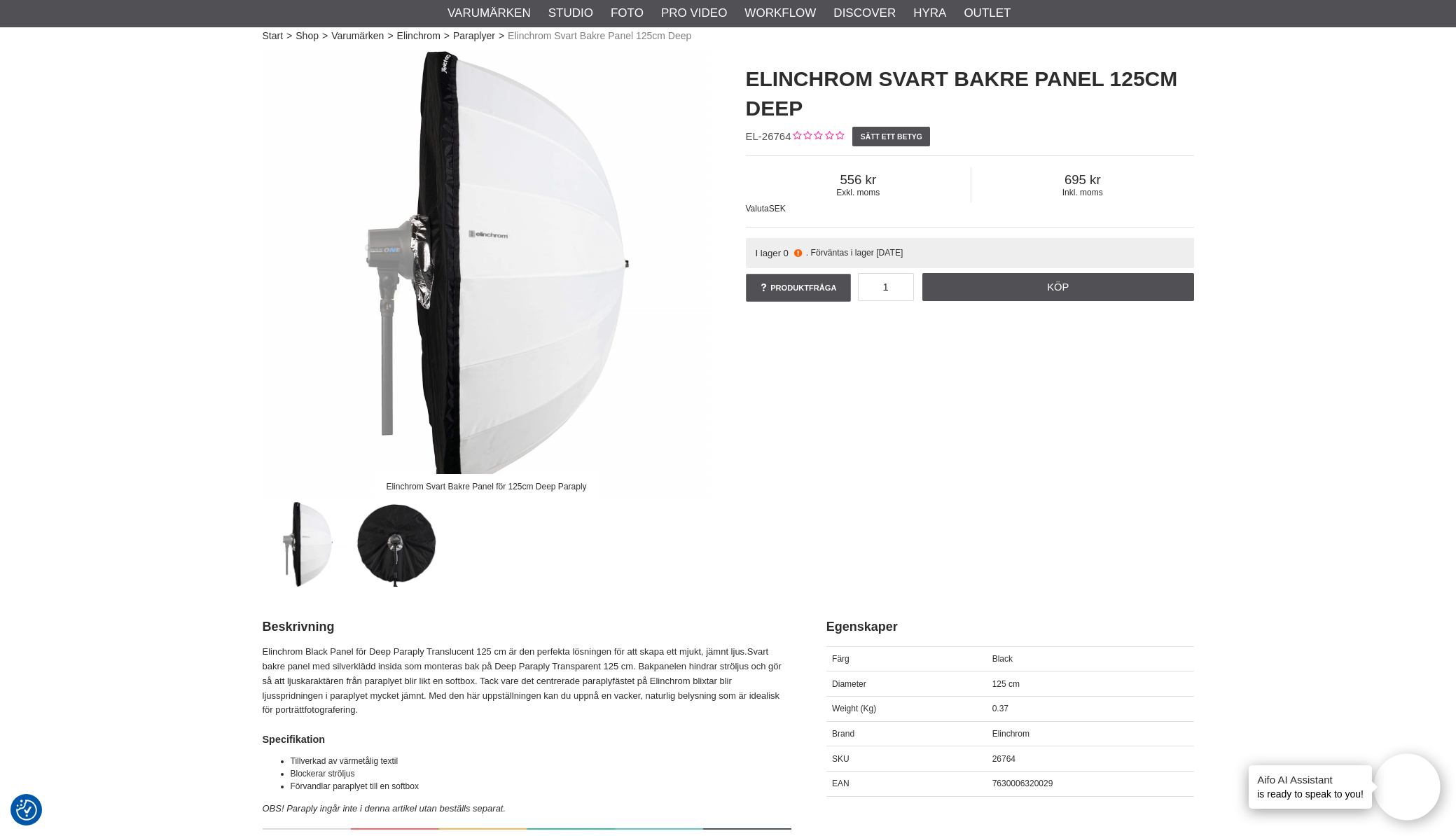
scroll to position [88, 0]
